Goal: Task Accomplishment & Management: Use online tool/utility

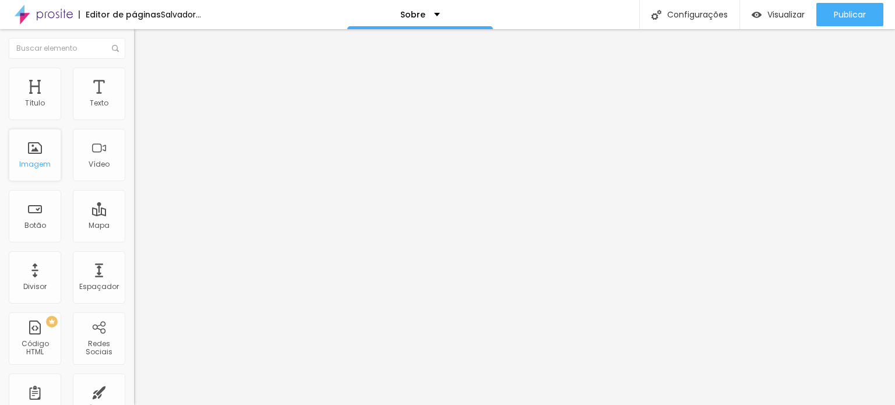
click at [39, 159] on font "Imagem" at bounding box center [34, 164] width 31 height 10
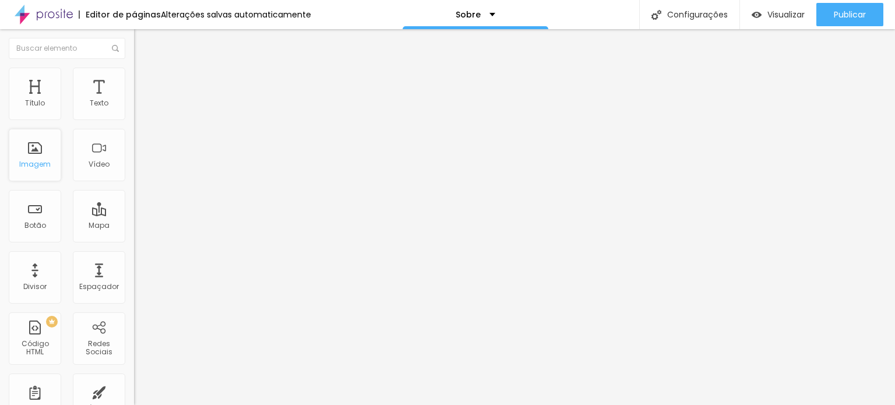
click at [32, 157] on div "Imagem" at bounding box center [35, 155] width 52 height 52
click at [32, 150] on div "Imagem" at bounding box center [35, 155] width 52 height 52
click at [28, 154] on div "Imagem" at bounding box center [35, 155] width 52 height 52
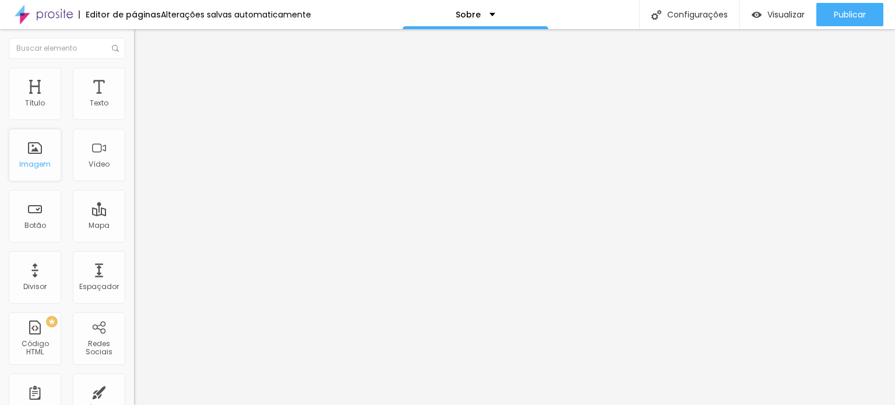
click at [28, 154] on div "Imagem" at bounding box center [35, 155] width 52 height 52
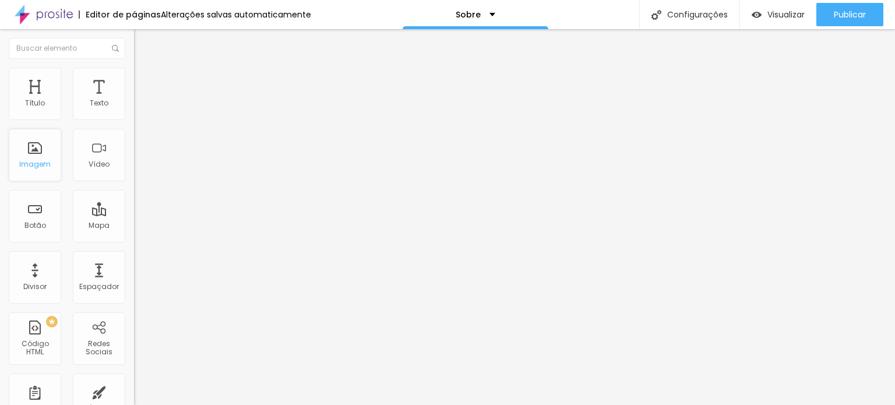
click at [39, 162] on font "Imagem" at bounding box center [34, 164] width 31 height 10
click at [40, 163] on font "Imagem" at bounding box center [34, 164] width 31 height 10
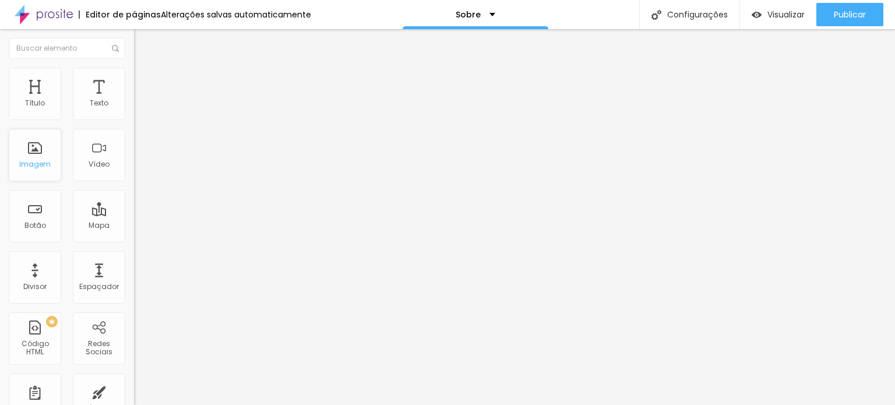
click at [40, 163] on font "Imagem" at bounding box center [34, 164] width 31 height 10
click at [38, 156] on div "Imagem" at bounding box center [35, 155] width 52 height 52
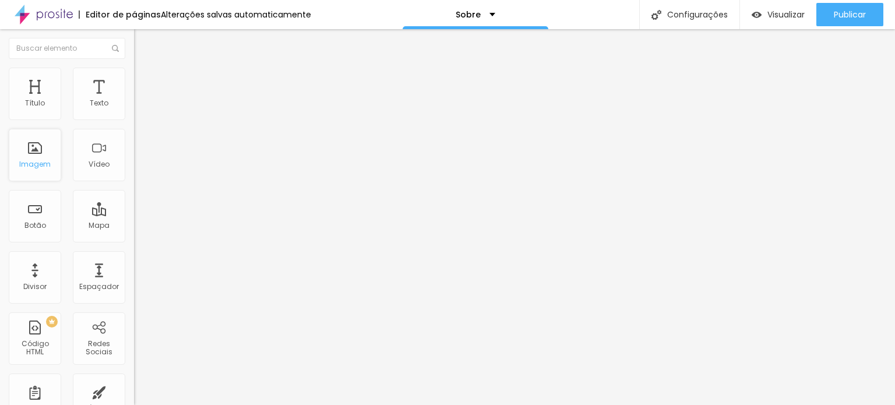
click at [38, 156] on div "Imagem" at bounding box center [35, 155] width 52 height 52
click at [54, 14] on img at bounding box center [44, 14] width 58 height 29
click at [35, 146] on div "Imagem" at bounding box center [35, 155] width 52 height 52
click at [37, 155] on div "Imagem" at bounding box center [35, 155] width 52 height 52
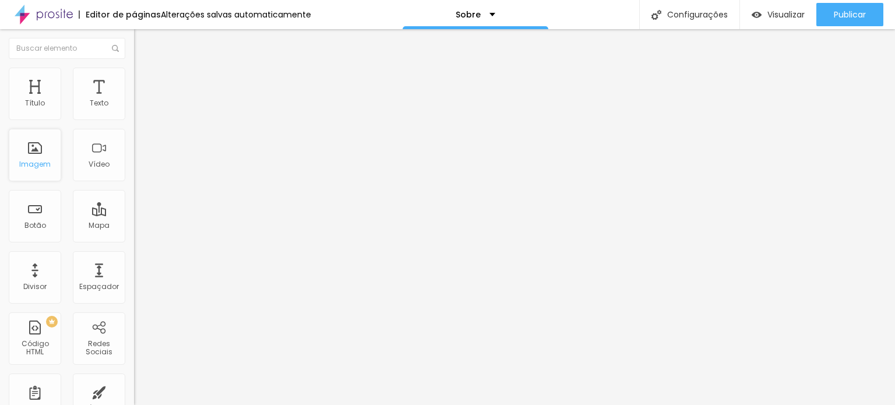
click at [37, 155] on div "Imagem" at bounding box center [35, 155] width 52 height 52
click at [41, 161] on font "Imagem" at bounding box center [34, 164] width 31 height 10
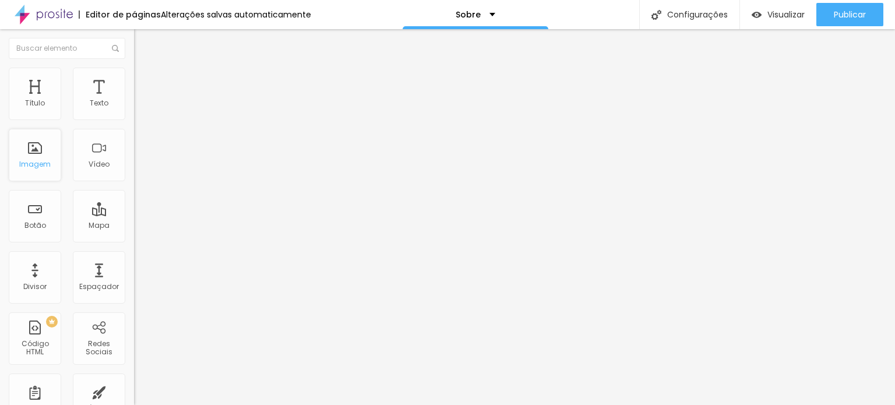
click at [41, 161] on font "Imagem" at bounding box center [34, 164] width 31 height 10
click at [42, 156] on div "Imagem" at bounding box center [35, 155] width 52 height 52
click at [134, 122] on div "Alinhamento" at bounding box center [201, 108] width 134 height 35
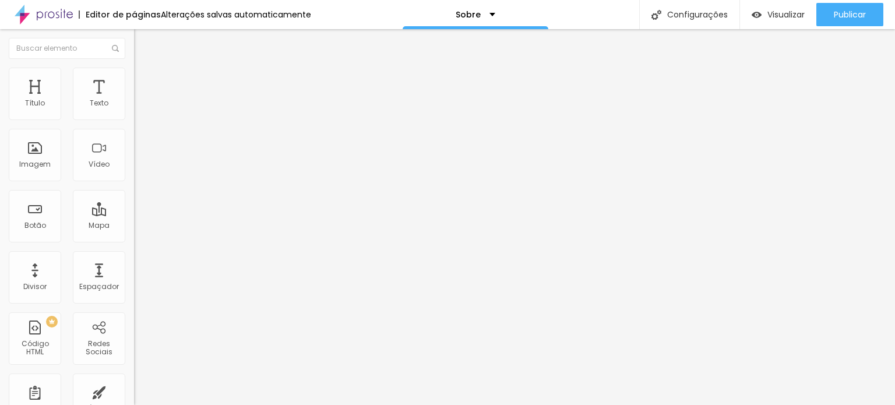
click at [134, 99] on font "Alinhamento" at bounding box center [157, 94] width 46 height 10
click at [144, 69] on font "Conteúdo" at bounding box center [162, 64] width 36 height 10
click at [134, 115] on img at bounding box center [138, 111] width 8 height 8
click at [134, 117] on img at bounding box center [138, 121] width 8 height 8
click at [134, 98] on div "Alinhamento" at bounding box center [201, 94] width 134 height 7
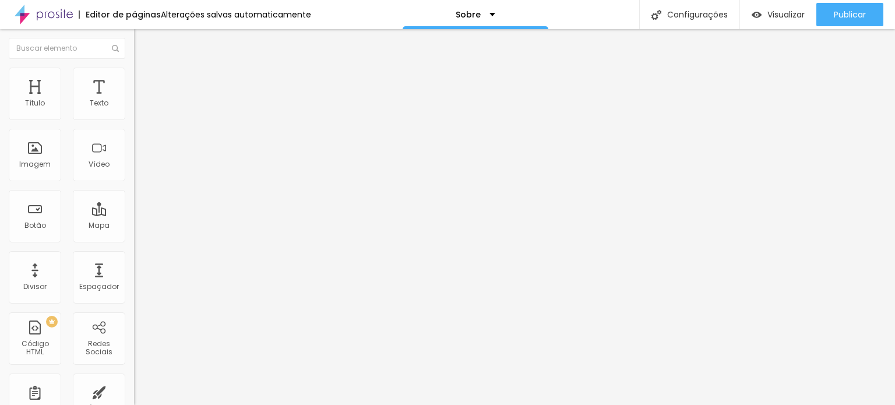
click at [134, 99] on font "Alinhamento" at bounding box center [157, 94] width 46 height 10
click at [41, 149] on div "Imagem" at bounding box center [35, 155] width 52 height 52
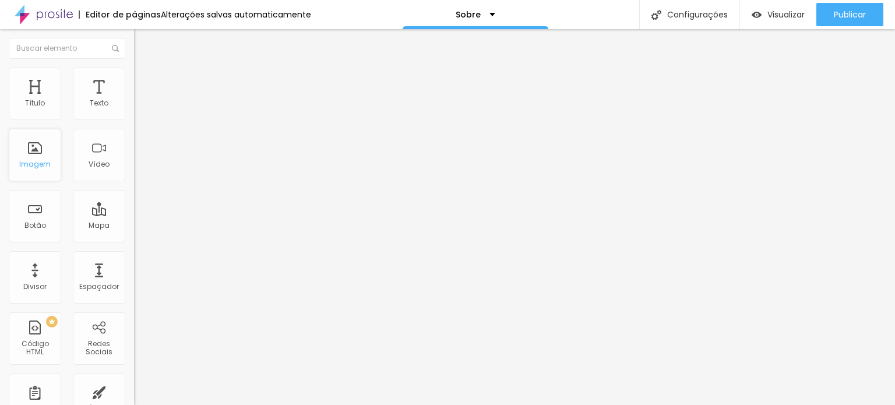
click at [41, 149] on div "Imagem" at bounding box center [35, 155] width 52 height 52
click at [44, 96] on div "Título" at bounding box center [35, 94] width 52 height 52
click at [107, 105] on div "Texto" at bounding box center [99, 94] width 52 height 52
click at [98, 230] on div "Mapa" at bounding box center [99, 216] width 52 height 52
click at [35, 207] on div "Botão" at bounding box center [35, 216] width 52 height 52
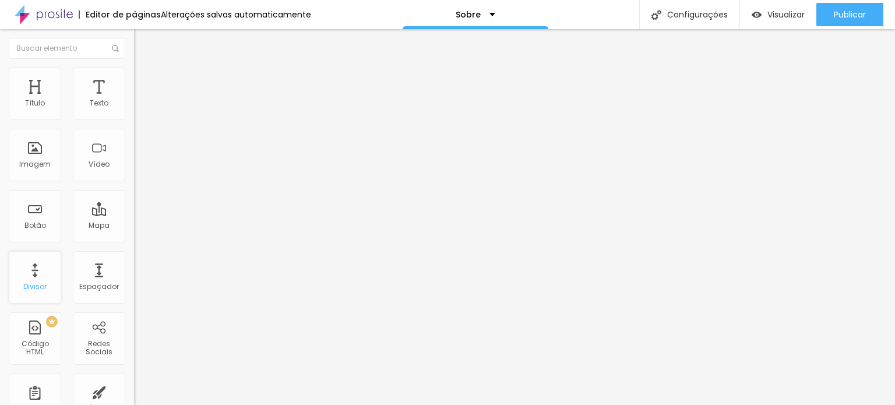
click at [25, 285] on font "Divisor" at bounding box center [34, 286] width 23 height 10
click at [37, 351] on font "Código HTML" at bounding box center [35, 348] width 27 height 18
click at [90, 348] on font "Redes Sociais" at bounding box center [99, 348] width 27 height 18
click at [58, 10] on img at bounding box center [44, 14] width 58 height 29
click at [38, 154] on div "Imagem" at bounding box center [35, 155] width 52 height 52
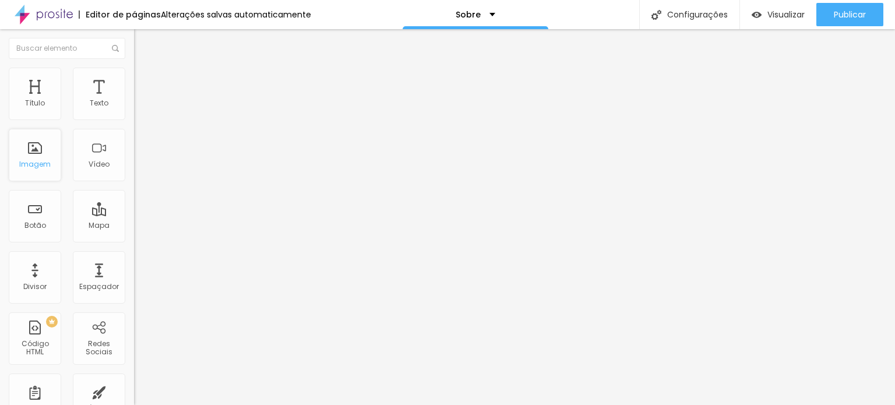
click at [38, 154] on div "Imagem" at bounding box center [35, 155] width 52 height 52
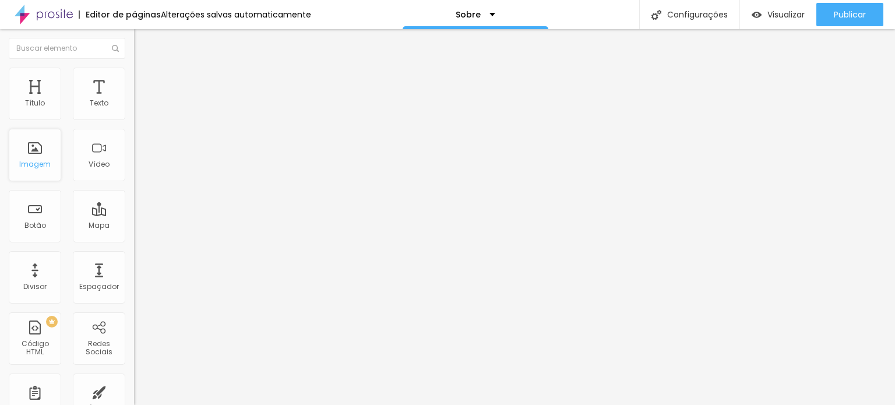
click at [38, 154] on div "Imagem" at bounding box center [35, 155] width 52 height 52
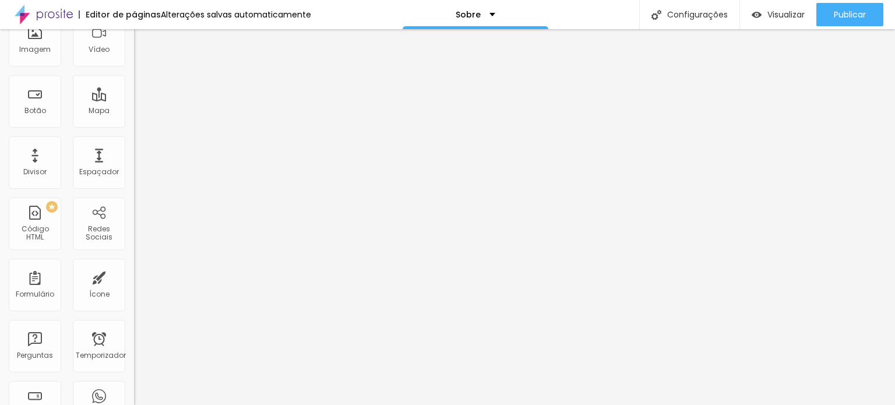
scroll to position [117, 0]
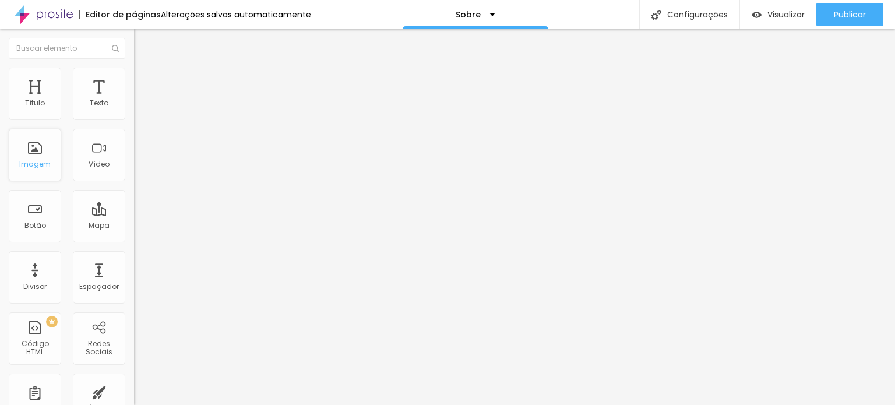
click at [41, 162] on font "Imagem" at bounding box center [34, 164] width 31 height 10
click at [42, 159] on font "Imagem" at bounding box center [34, 164] width 31 height 10
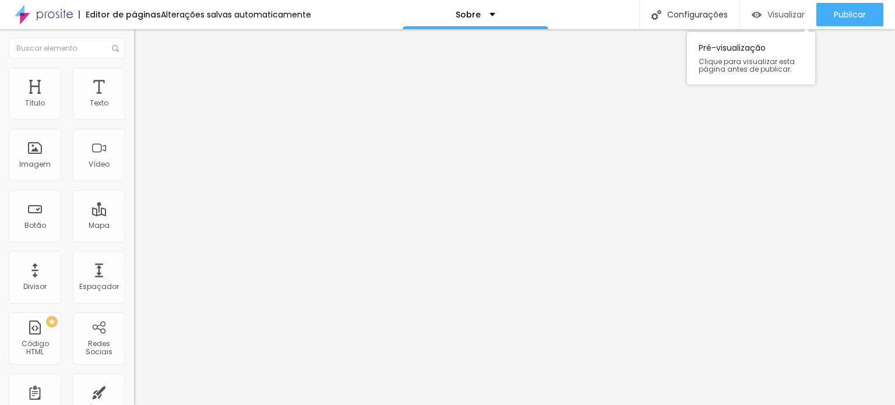
click at [774, 12] on font "Visualizar" at bounding box center [785, 15] width 37 height 12
click at [43, 165] on font "Imagem" at bounding box center [34, 164] width 31 height 10
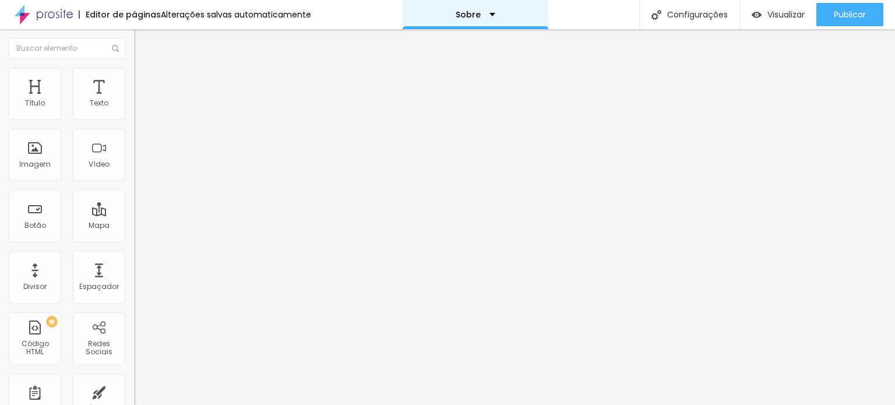
click at [489, 16] on div "Sobre" at bounding box center [476, 14] width 40 height 8
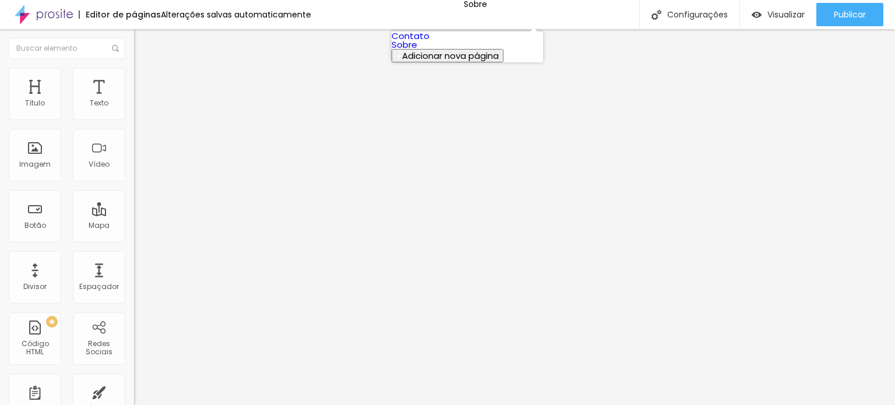
click at [480, 62] on font "Adicionar nova página" at bounding box center [450, 56] width 97 height 12
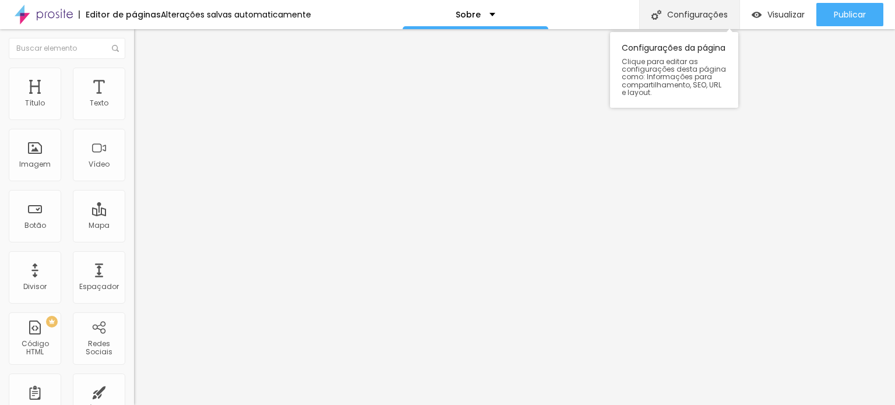
click at [672, 9] on font "Configurações" at bounding box center [697, 15] width 61 height 12
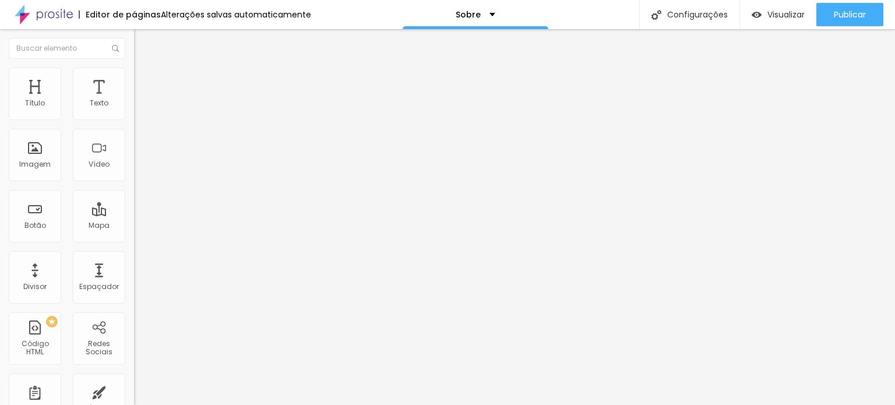
click at [762, 13] on div "Visualizar" at bounding box center [778, 15] width 53 height 10
click at [134, 110] on font "Título 2" at bounding box center [153, 103] width 38 height 15
click at [134, 98] on span "Título 1" at bounding box center [153, 94] width 39 height 10
click at [134, 119] on font "Título 3" at bounding box center [151, 112] width 34 height 13
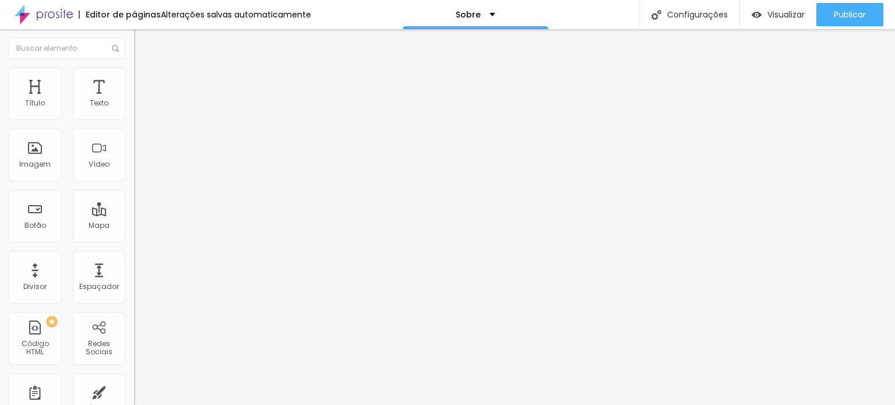
click at [134, 128] on div "Título 4 H4" at bounding box center [201, 124] width 134 height 8
click at [134, 144] on span "Título 6" at bounding box center [145, 139] width 22 height 10
click at [134, 134] on span "Titulo 5" at bounding box center [147, 129] width 26 height 10
click at [134, 106] on font "Encaixotado" at bounding box center [156, 101] width 45 height 10
click at [134, 69] on img at bounding box center [139, 73] width 10 height 10
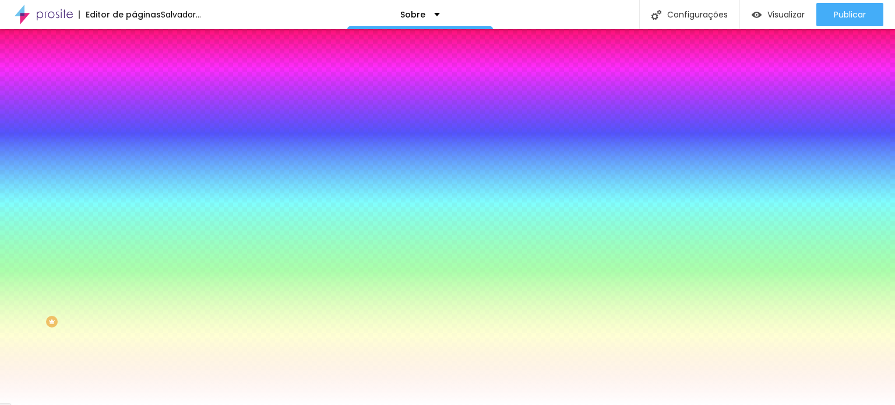
click at [134, 106] on div "Adicionar imagem" at bounding box center [201, 102] width 134 height 8
click at [141, 107] on font "Adicionar imagem" at bounding box center [175, 102] width 68 height 10
click at [242, 404] on div at bounding box center [447, 412] width 895 height 0
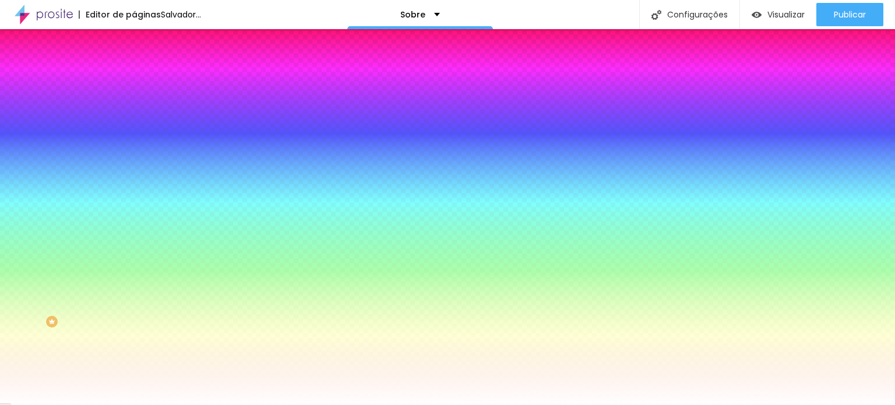
click at [134, 106] on div "Adicionar imagem" at bounding box center [201, 102] width 134 height 8
click at [141, 107] on font "Adicionar imagem" at bounding box center [175, 102] width 68 height 10
drag, startPoint x: 102, startPoint y: 168, endPoint x: 256, endPoint y: 210, distance: 159.3
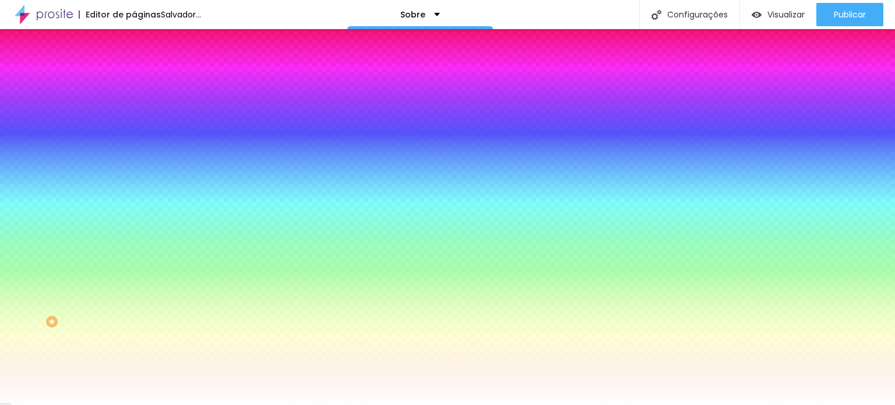
click at [134, 177] on div "Efeitos de fundo" at bounding box center [201, 173] width 134 height 7
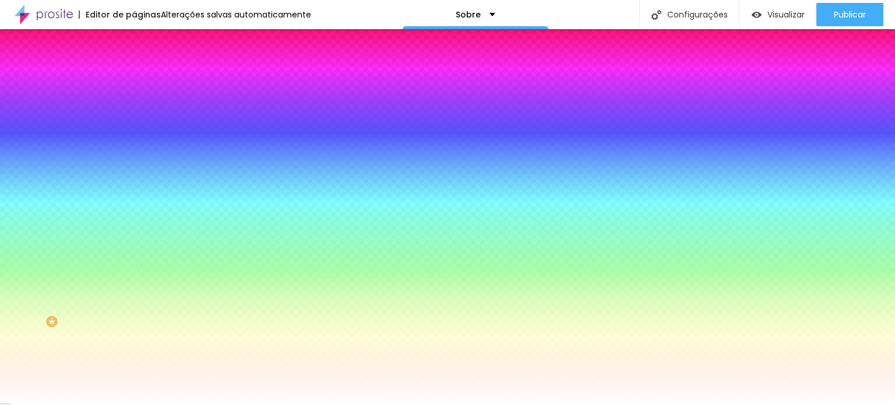
click at [143, 234] on icon "button" at bounding box center [144, 232] width 2 height 2
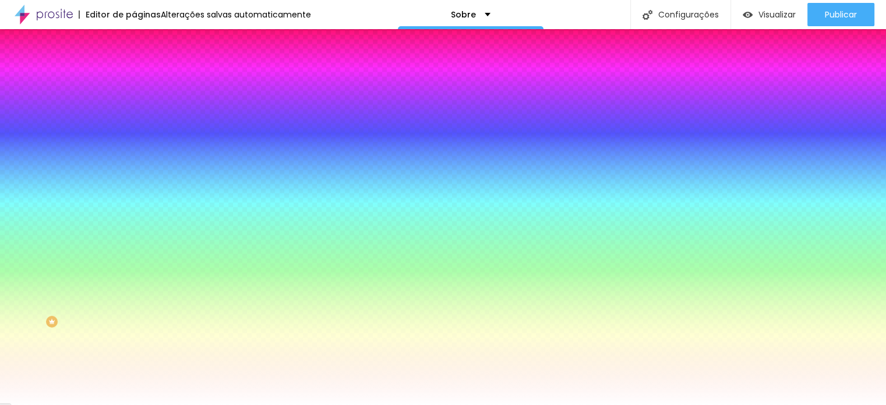
click at [253, 404] on div at bounding box center [443, 412] width 886 height 0
click at [249, 404] on div at bounding box center [443, 412] width 886 height 0
drag, startPoint x: 252, startPoint y: 317, endPoint x: 231, endPoint y: 318, distance: 21.6
click at [231, 404] on div "Ativar efeito" at bounding box center [443, 408] width 886 height 7
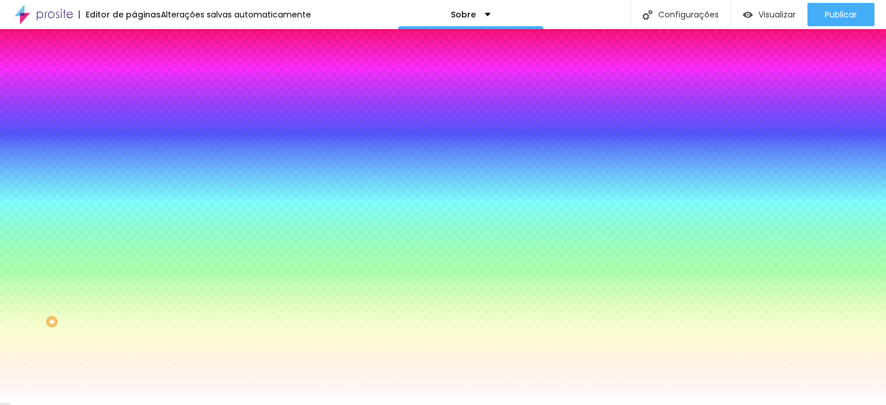
click at [239, 404] on div at bounding box center [443, 412] width 886 height 0
click at [115, 404] on div at bounding box center [443, 405] width 886 height 0
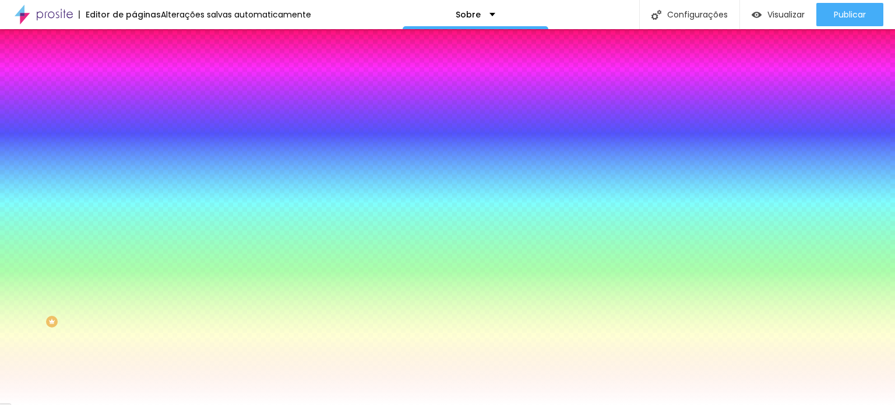
click at [139, 206] on icon "button" at bounding box center [142, 202] width 7 height 7
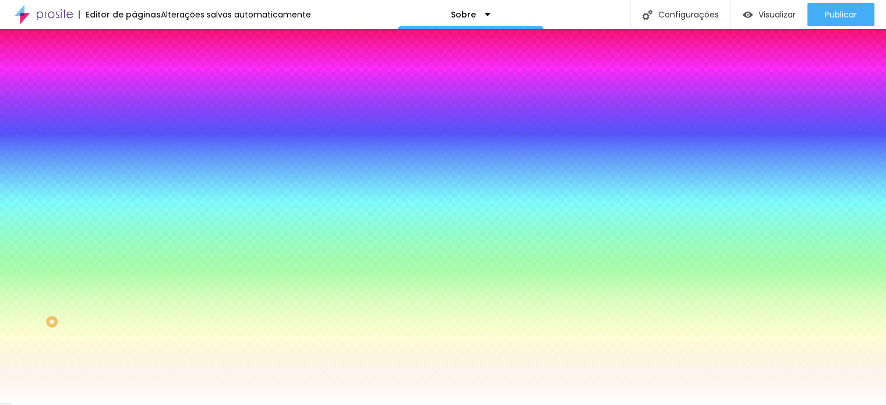
click at [107, 404] on div at bounding box center [443, 405] width 886 height 0
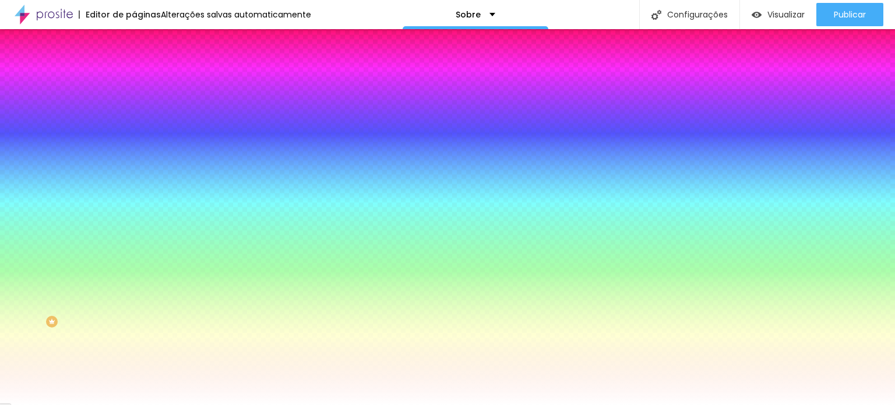
click at [134, 79] on img at bounding box center [139, 84] width 10 height 10
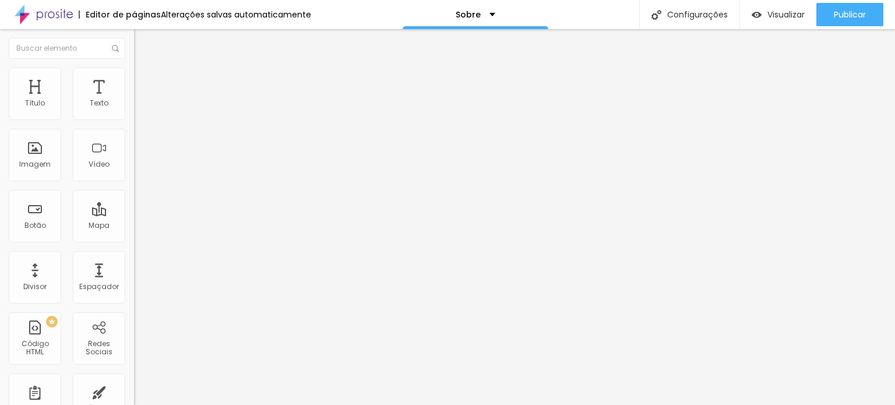
type input "150"
type input "140"
type input "130"
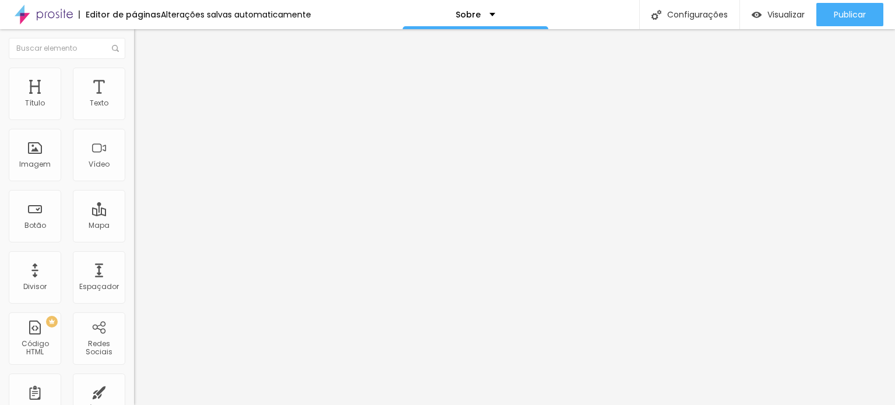
type input "130"
type input "125"
type input "120"
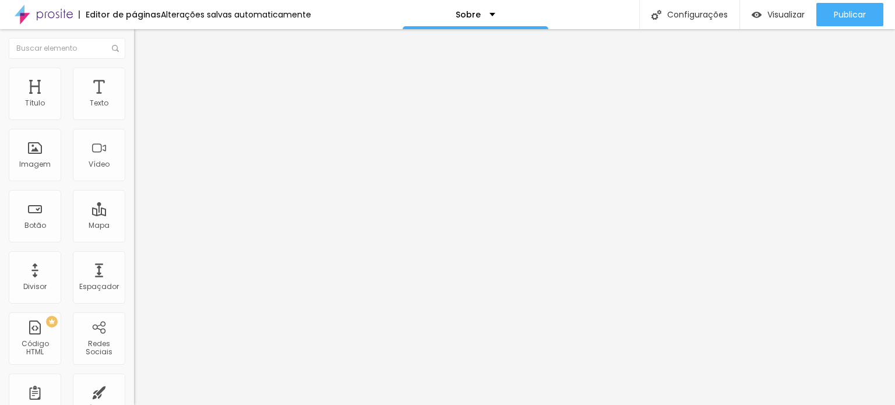
type input "110"
type input "105"
type input "100"
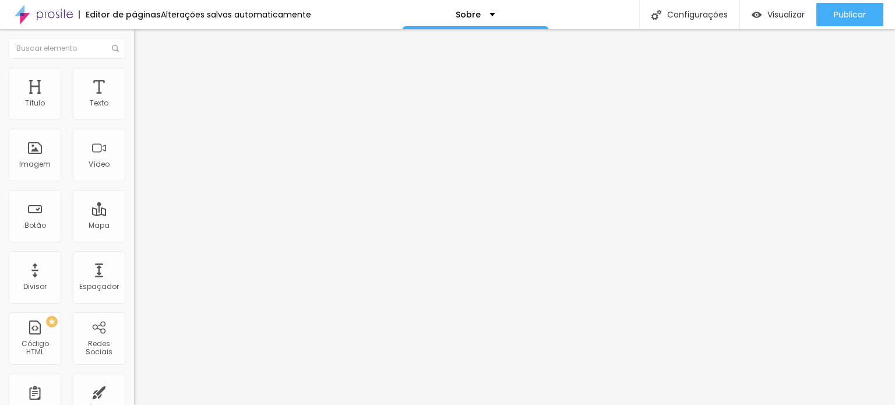
type input "100"
type input "95"
type input "90"
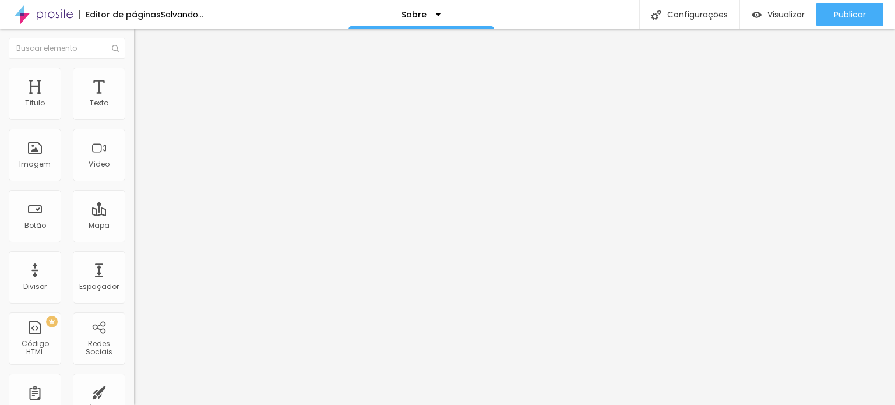
type input "55"
type input "40"
type input "35"
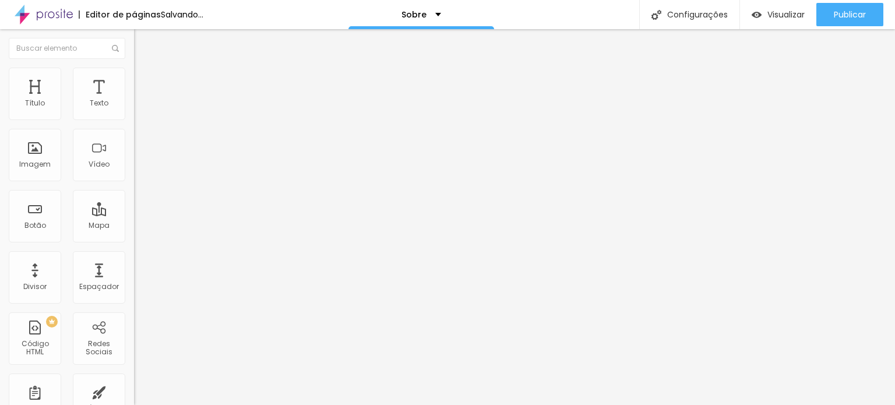
type input "35"
type input "30"
type input "15"
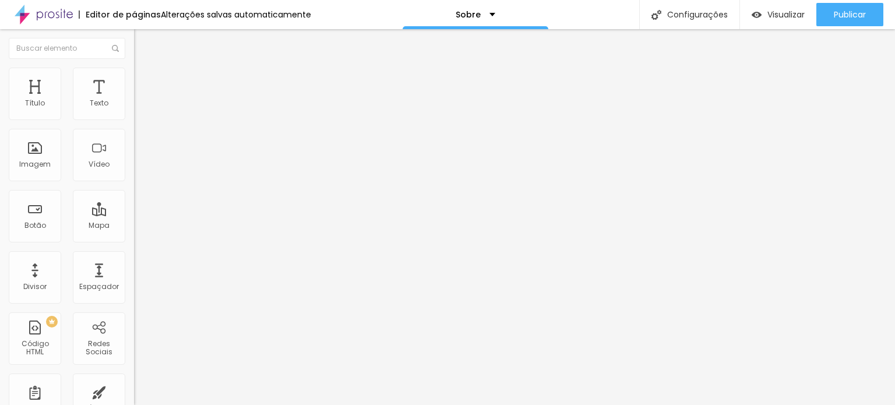
type input "10"
type input "5"
type input "0"
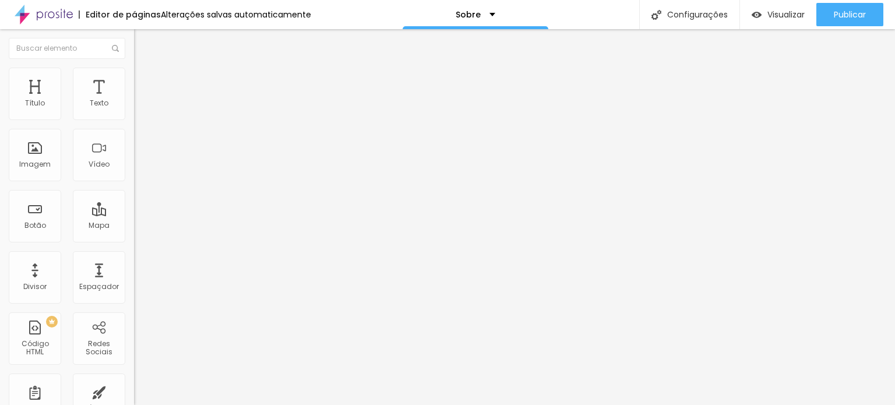
type input "0"
type input "10"
type input "299"
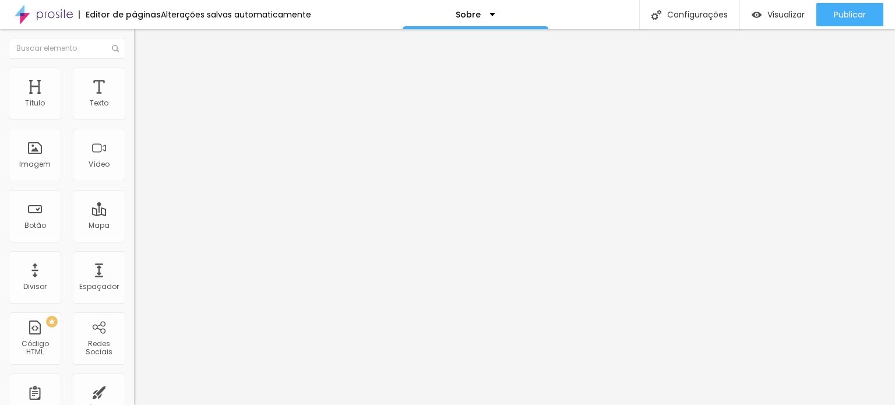
type input "359"
type input "379"
type input "384"
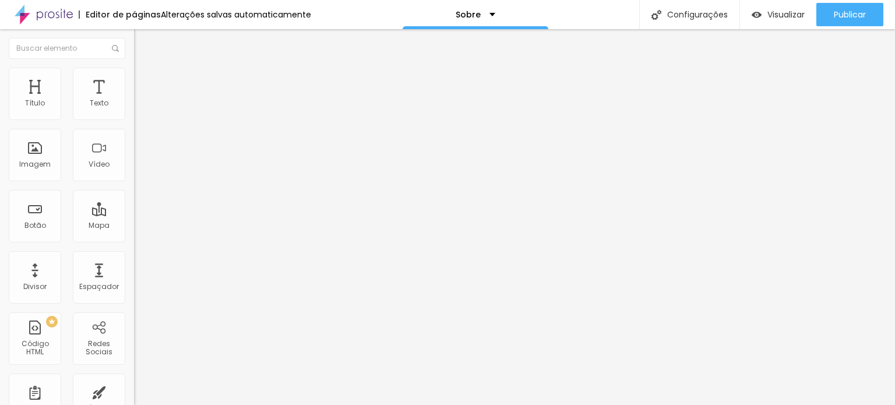
type input "384"
type input "389"
type input "394"
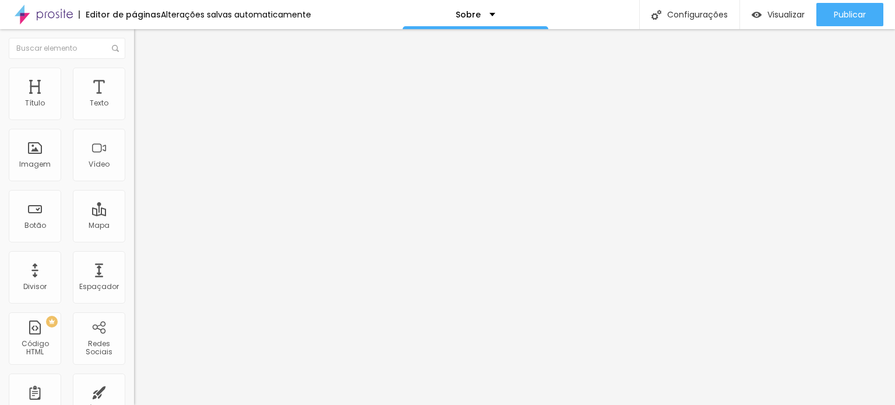
type input "399"
type input "434"
type input "439"
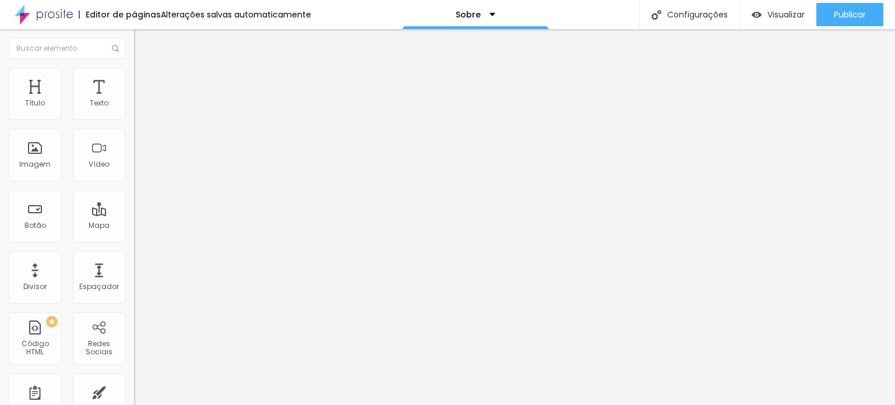
type input "439"
type input "443"
type input "453"
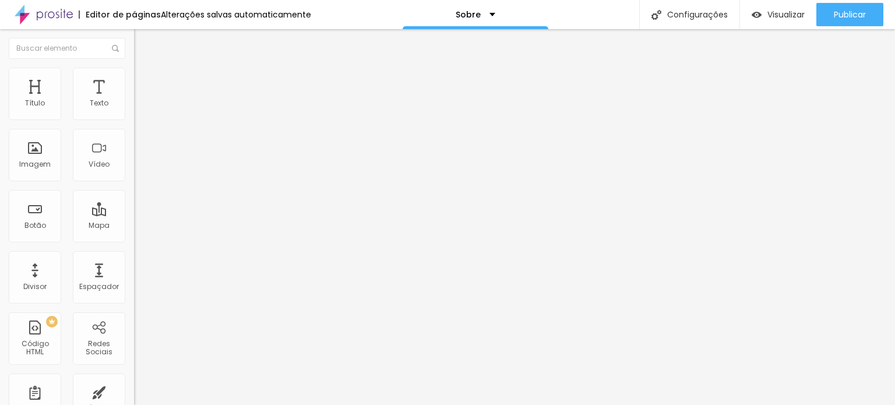
type input "458"
type input "463"
type input "473"
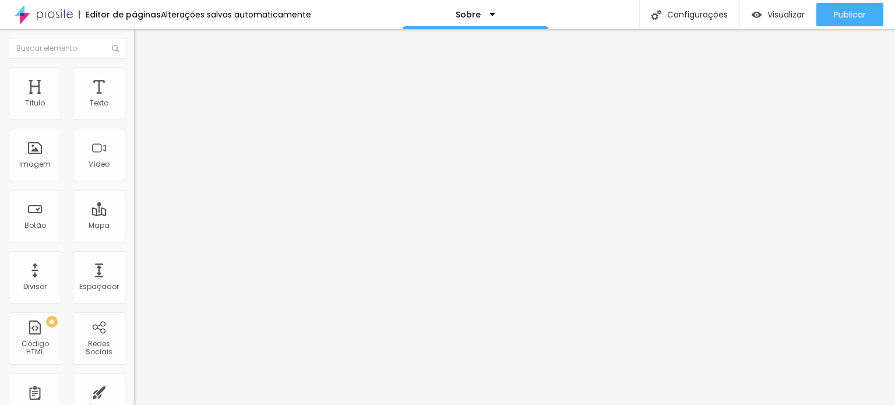
type input "473"
type input "478"
type input "483"
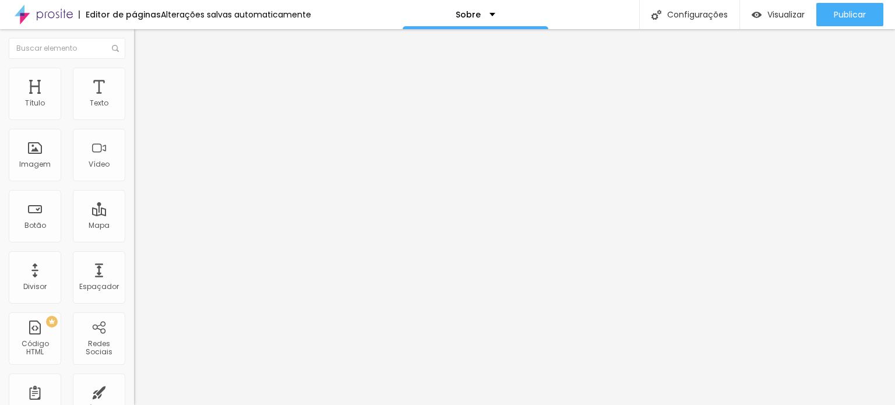
type input "488"
type input "493"
type input "500"
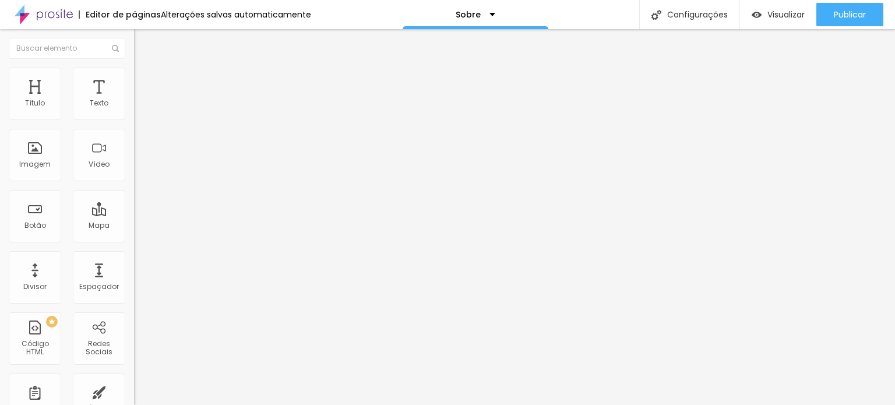
type input "500"
type input "498"
type input "488"
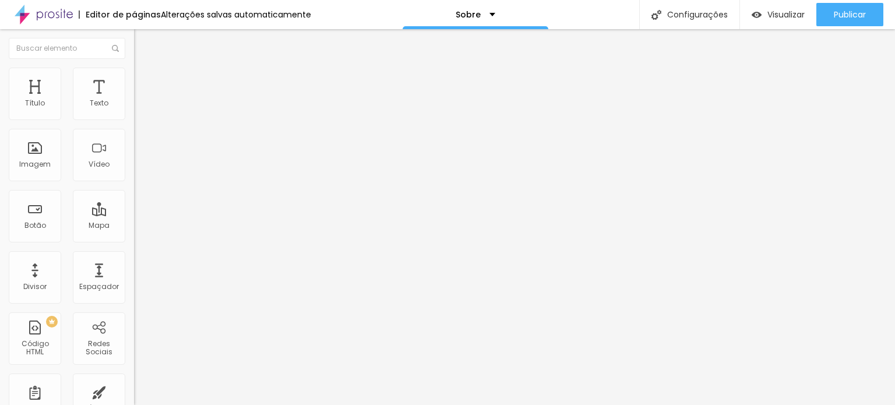
type input "478"
type input "473"
type input "443"
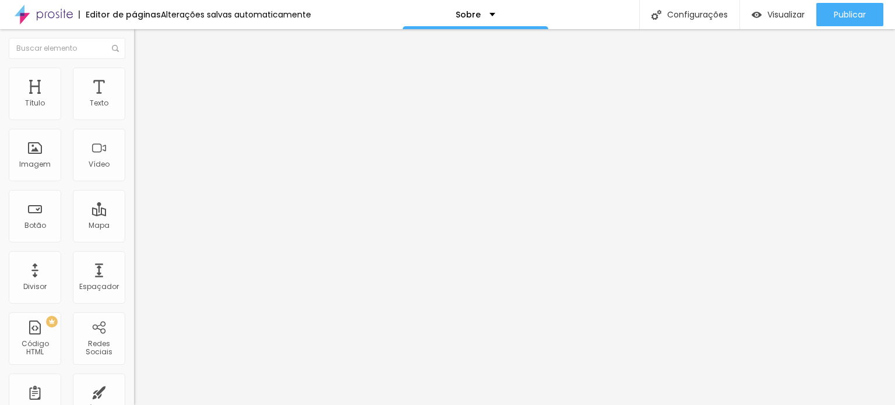
type input "443"
type input "439"
type input "419"
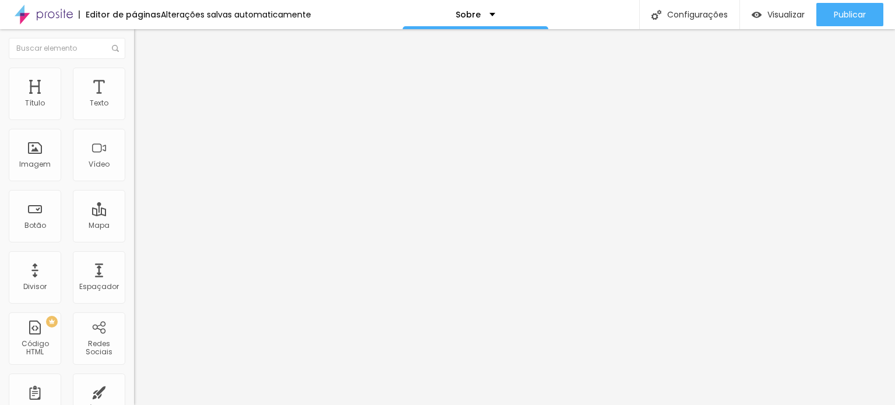
type input "394"
type input "379"
type input "334"
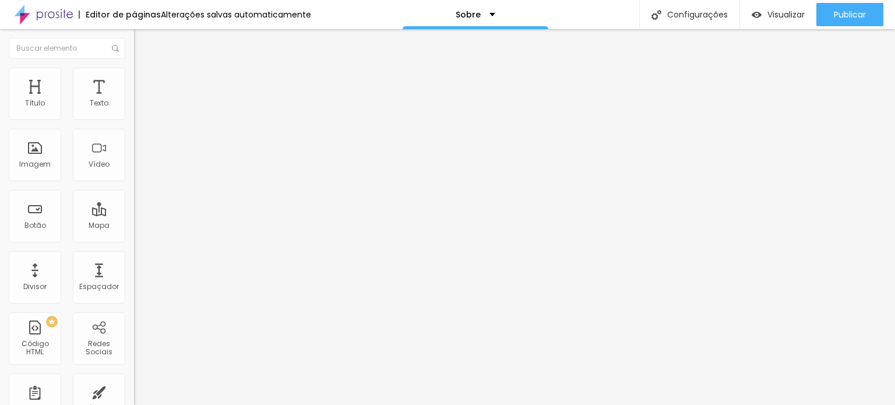
type input "334"
type input "329"
type input "324"
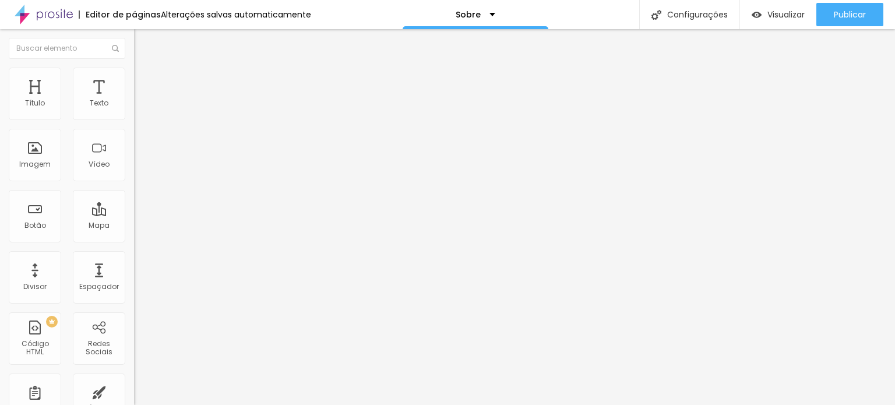
type input "319"
type input "314"
type input "304"
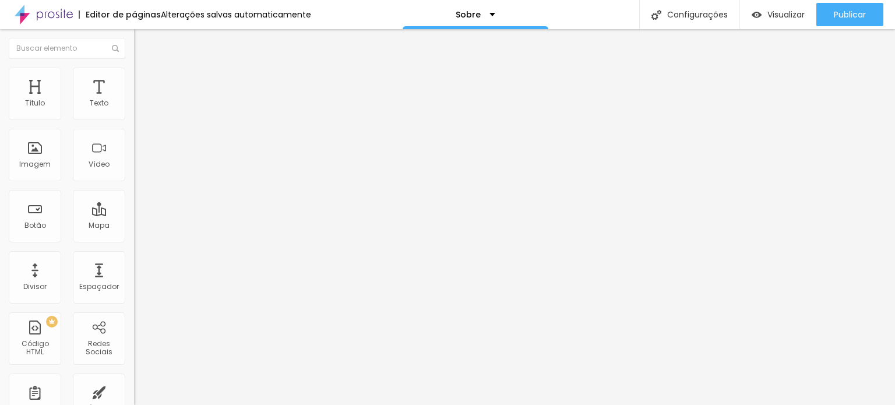
type input "304"
type input "299"
type input "294"
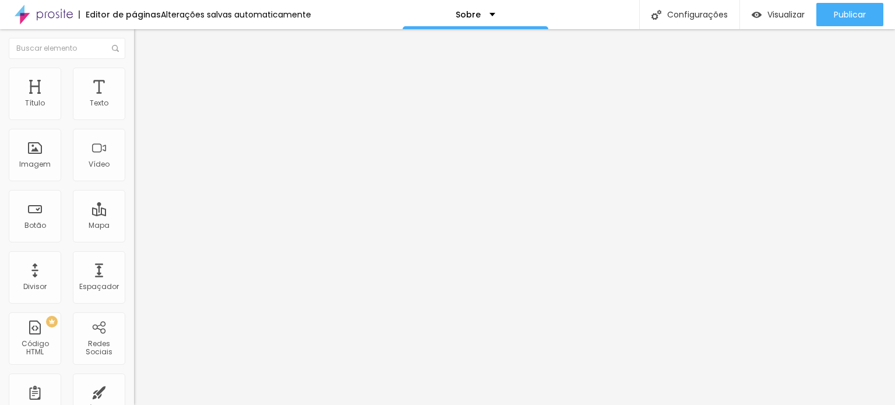
type input "289"
type input "284"
type input "279"
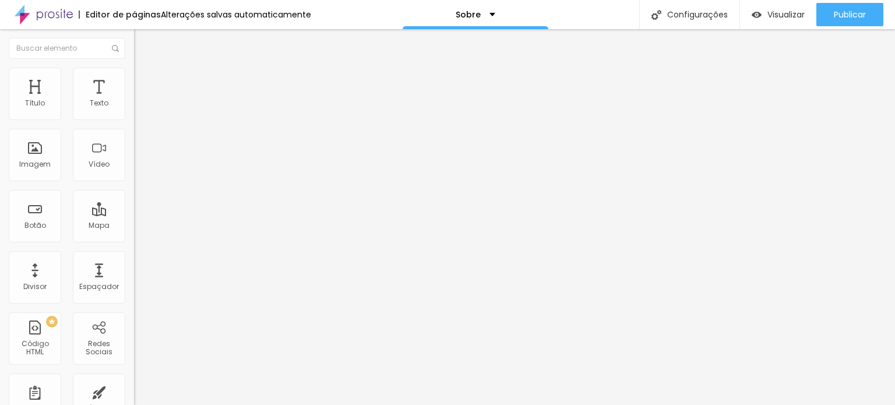
type input "279"
type input "274"
type input "269"
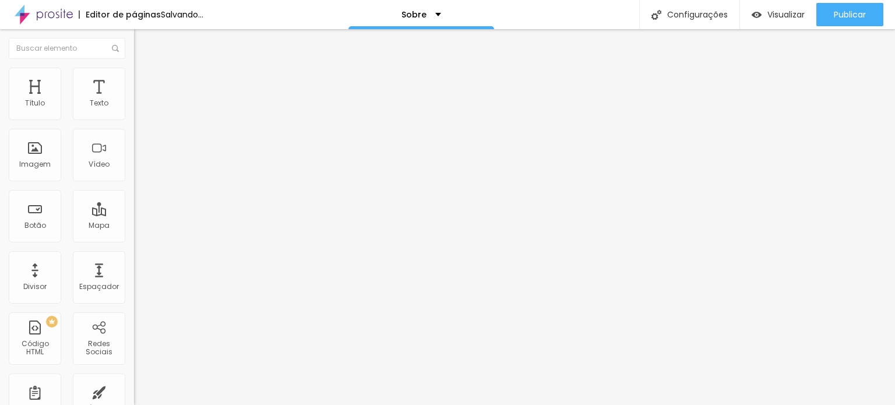
type input "264"
type input "254"
type input "249"
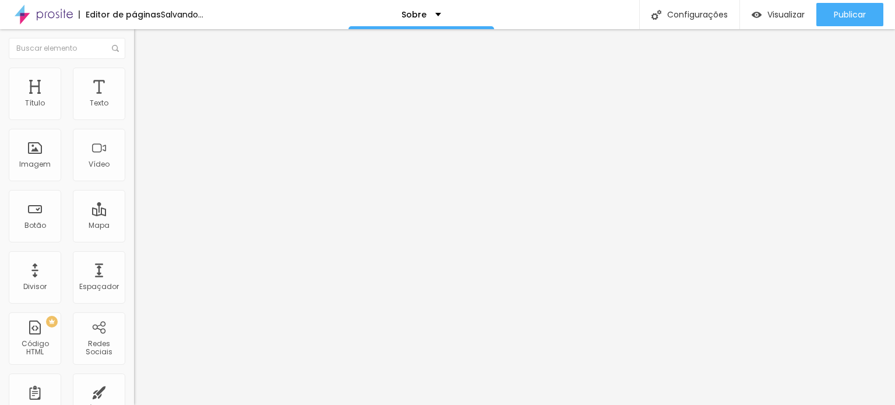
type input "249"
type input "244"
type input "229"
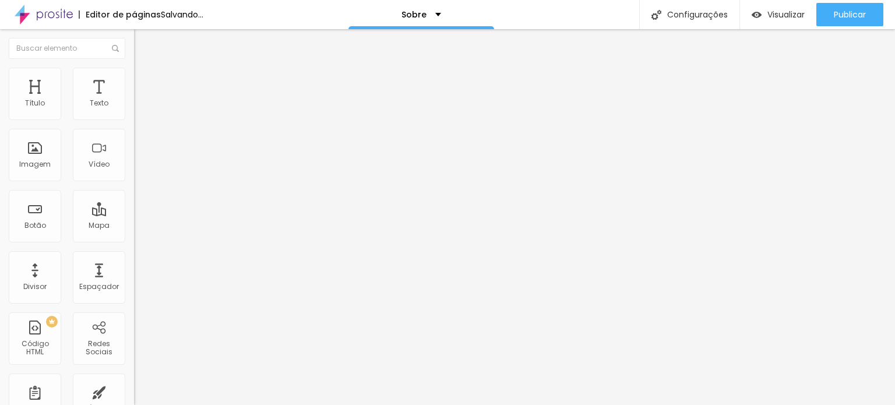
type input "224"
type input "214"
type input "204"
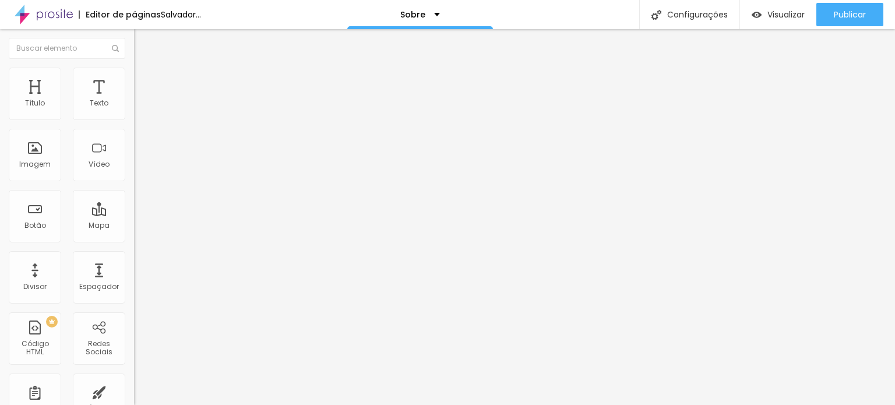
type input "204"
type input "199"
type input "194"
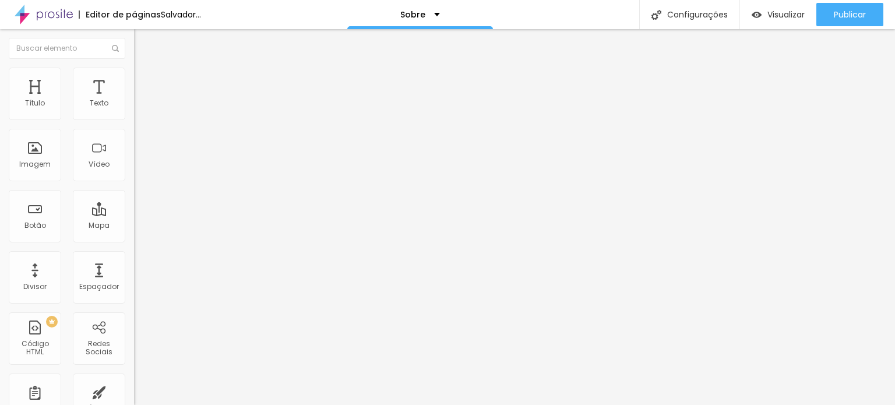
type input "189"
type input "184"
type input "179"
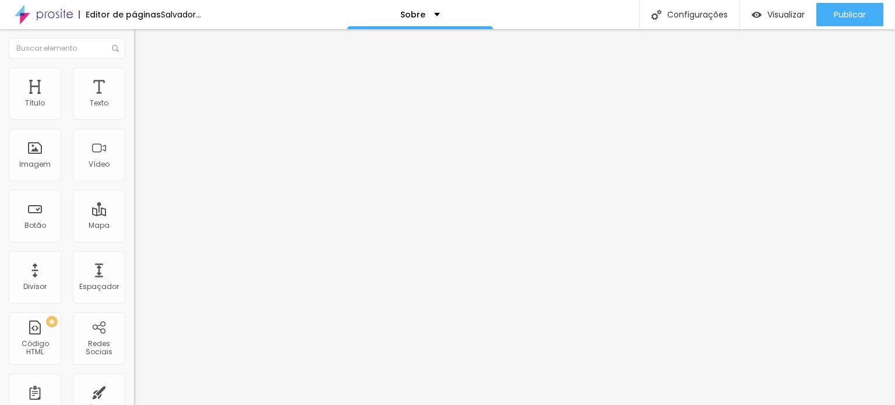
type input "179"
type input "174"
type input "169"
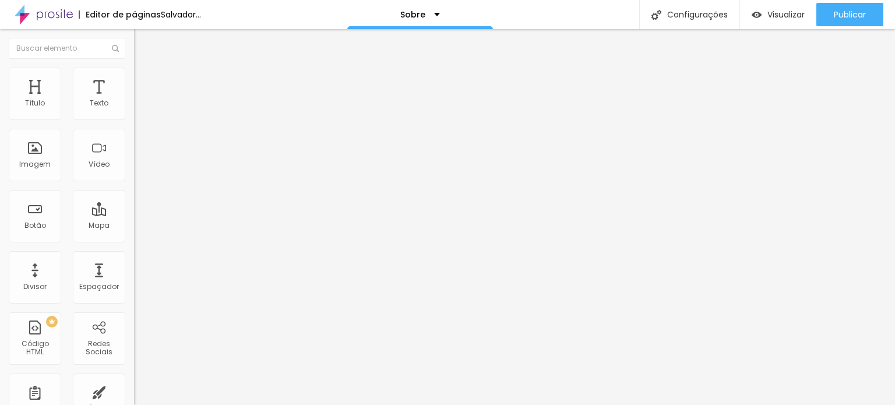
type input "164"
type input "160"
type input "155"
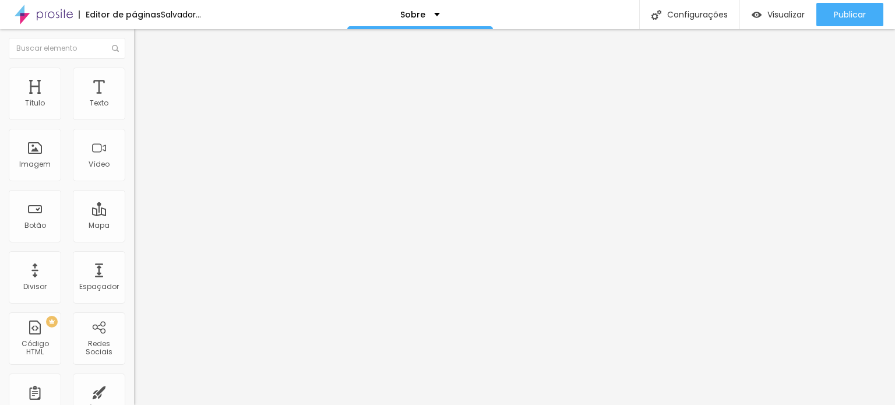
type input "155"
type input "150"
type input "145"
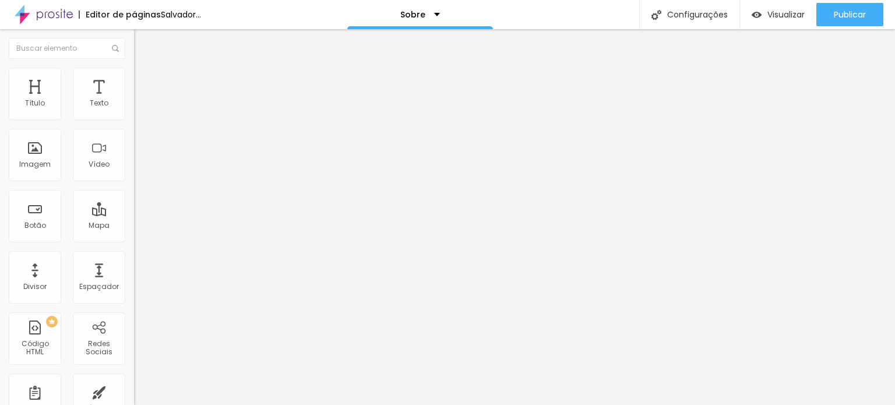
type input "135"
type input "130"
type input "120"
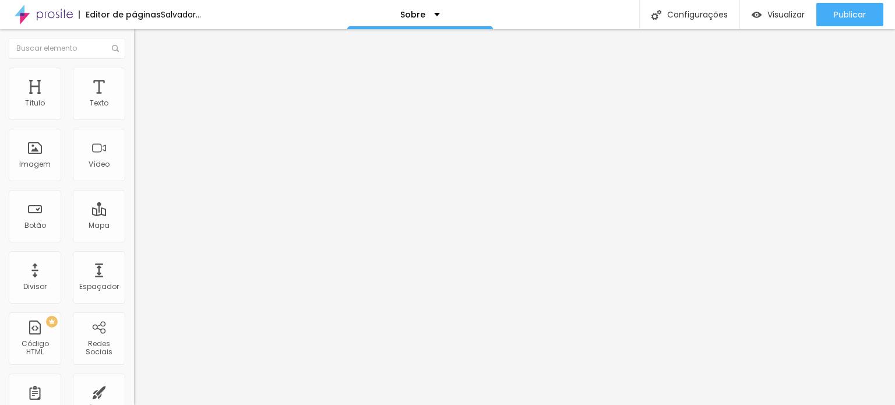
type input "120"
type input "115"
type input "110"
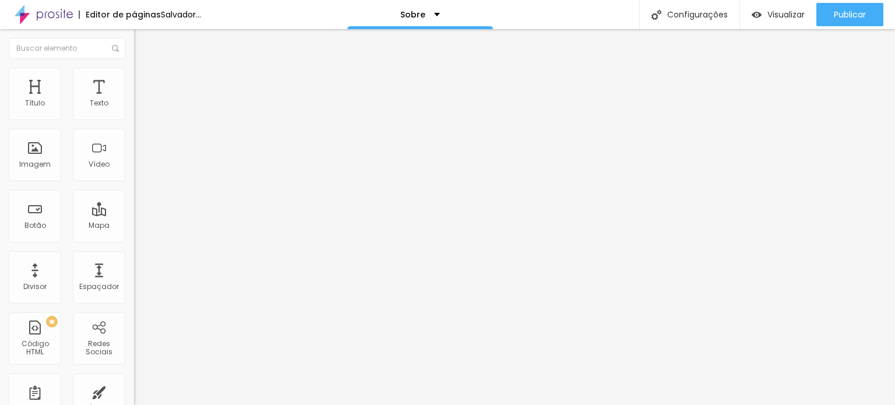
type input "105"
type input "100"
type input "95"
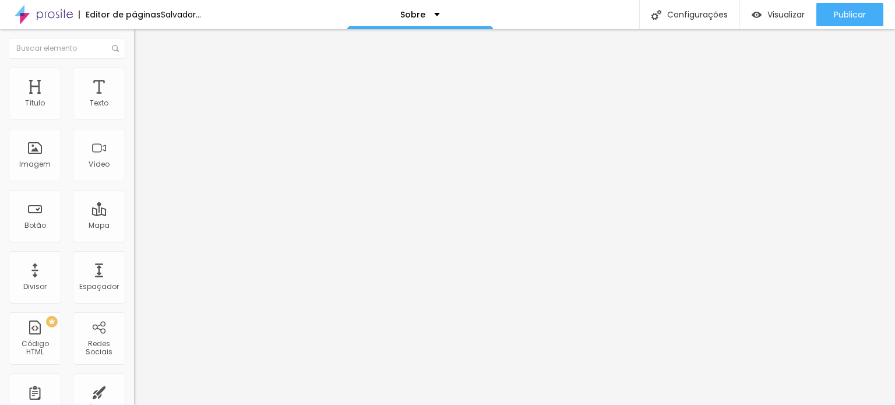
type input "95"
type input "90"
type input "85"
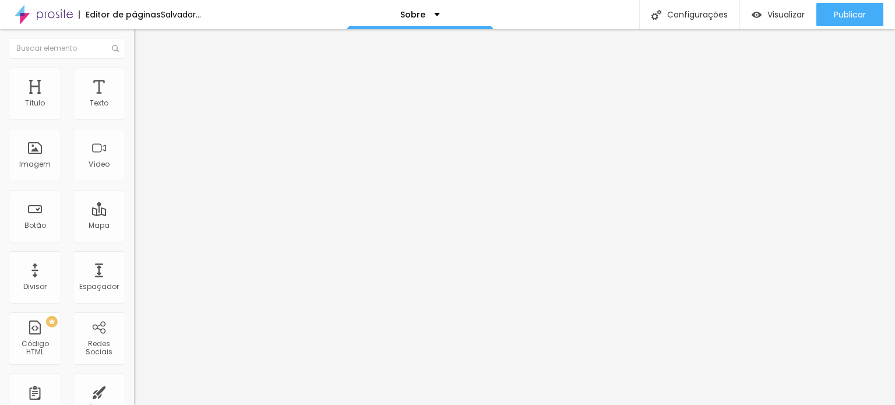
type input "80"
type input "65"
type input "35"
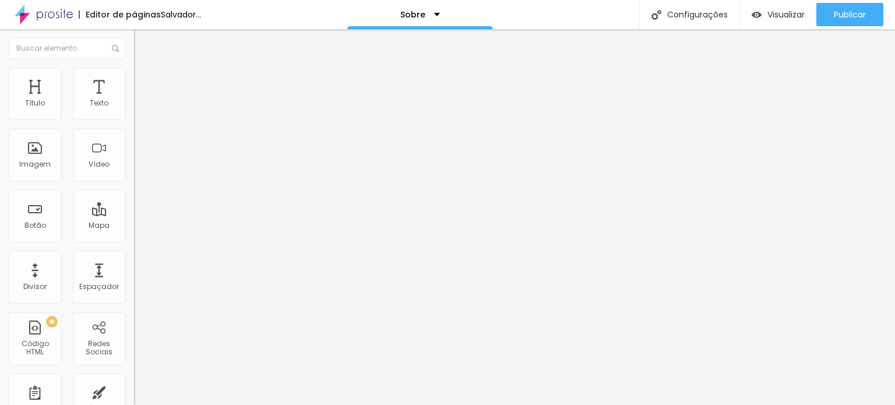
type input "35"
type input "20"
type input "15"
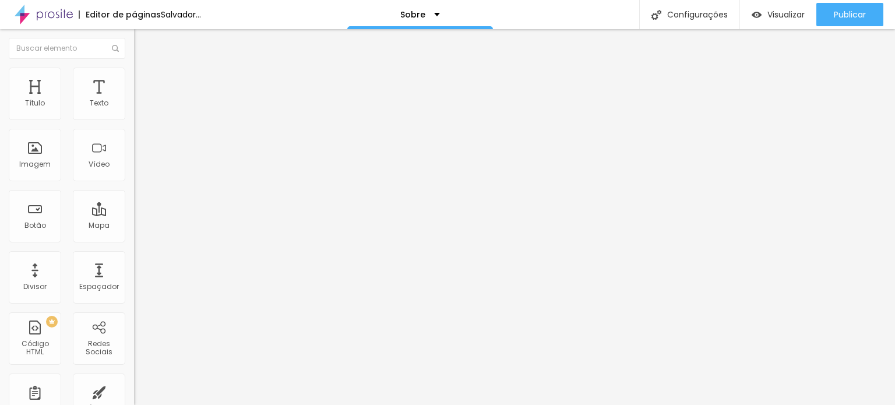
type input "10"
type input "5"
type input "10"
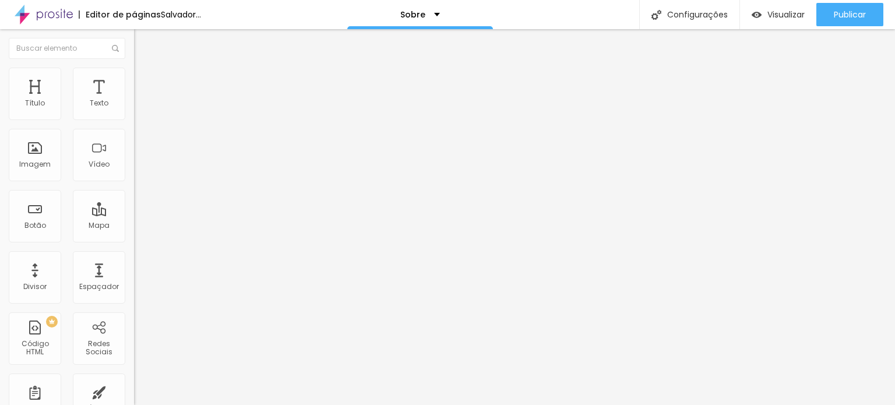
type input "10"
type input "15"
type input "30"
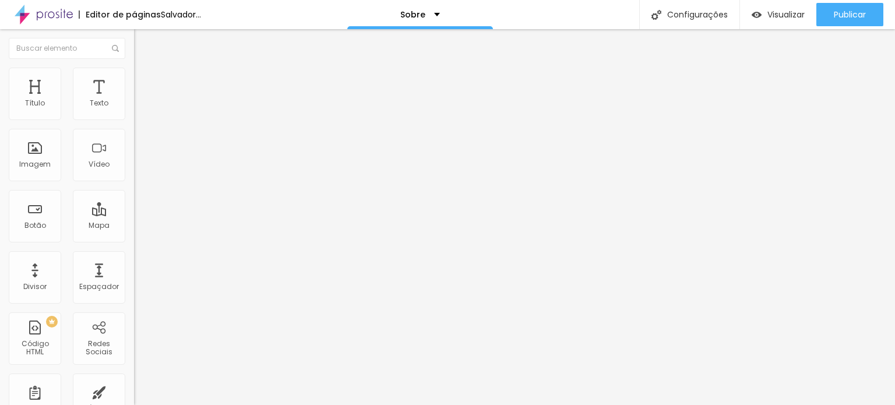
drag, startPoint x: 44, startPoint y: 135, endPoint x: 53, endPoint y: 125, distance: 13.2
click at [134, 391] on input "range" at bounding box center [171, 395] width 75 height 9
drag, startPoint x: 27, startPoint y: 113, endPoint x: 72, endPoint y: 112, distance: 44.9
click at [134, 226] on input "range" at bounding box center [171, 230] width 75 height 9
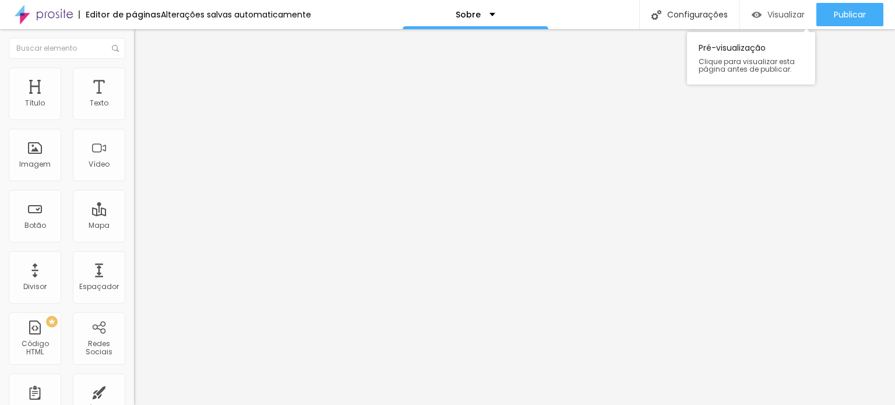
click at [774, 18] on font "Visualizar" at bounding box center [785, 15] width 37 height 12
